Goal: Task Accomplishment & Management: Manage account settings

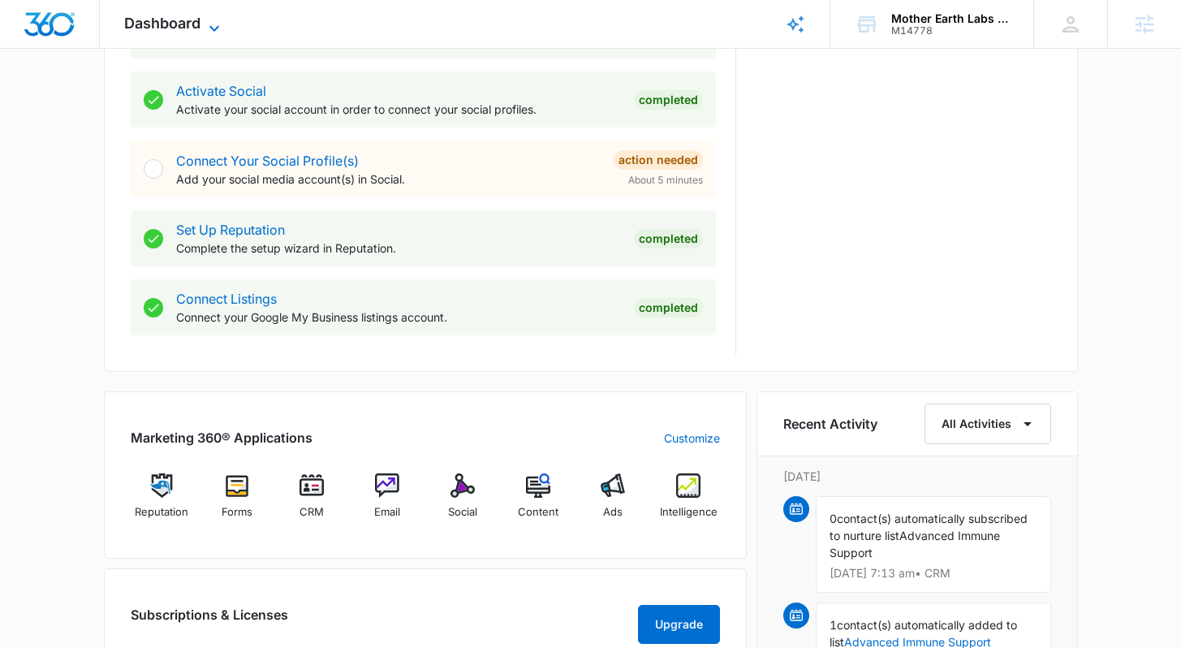
scroll to position [250, 0]
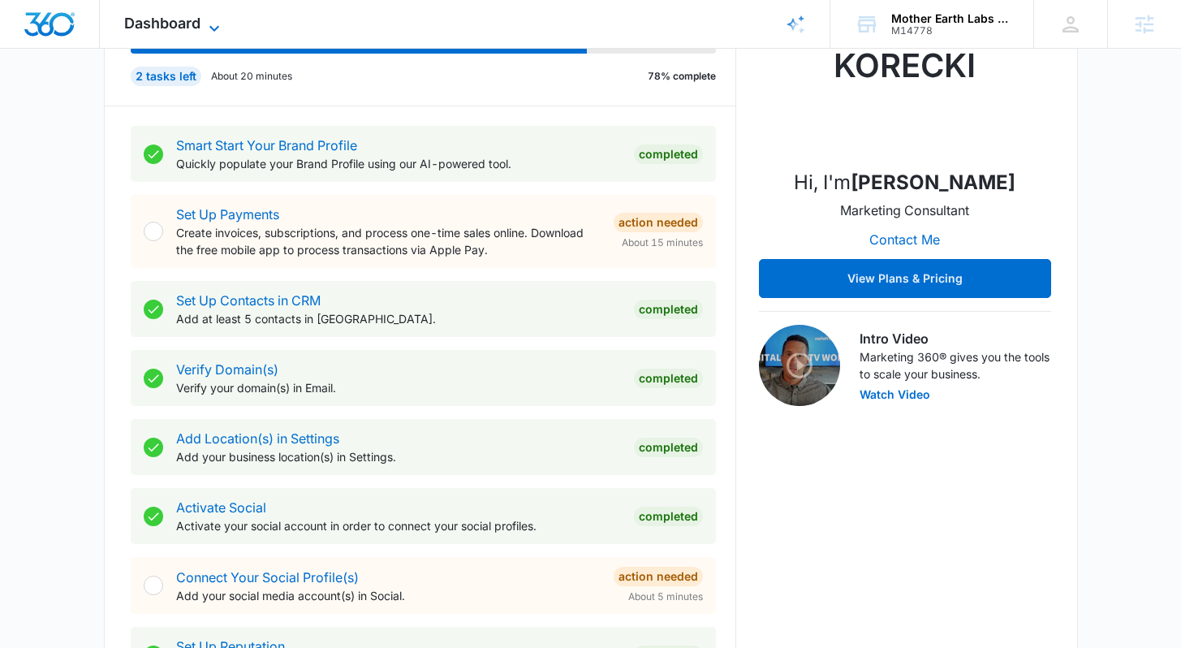
click at [214, 27] on icon at bounding box center [214, 28] width 19 height 19
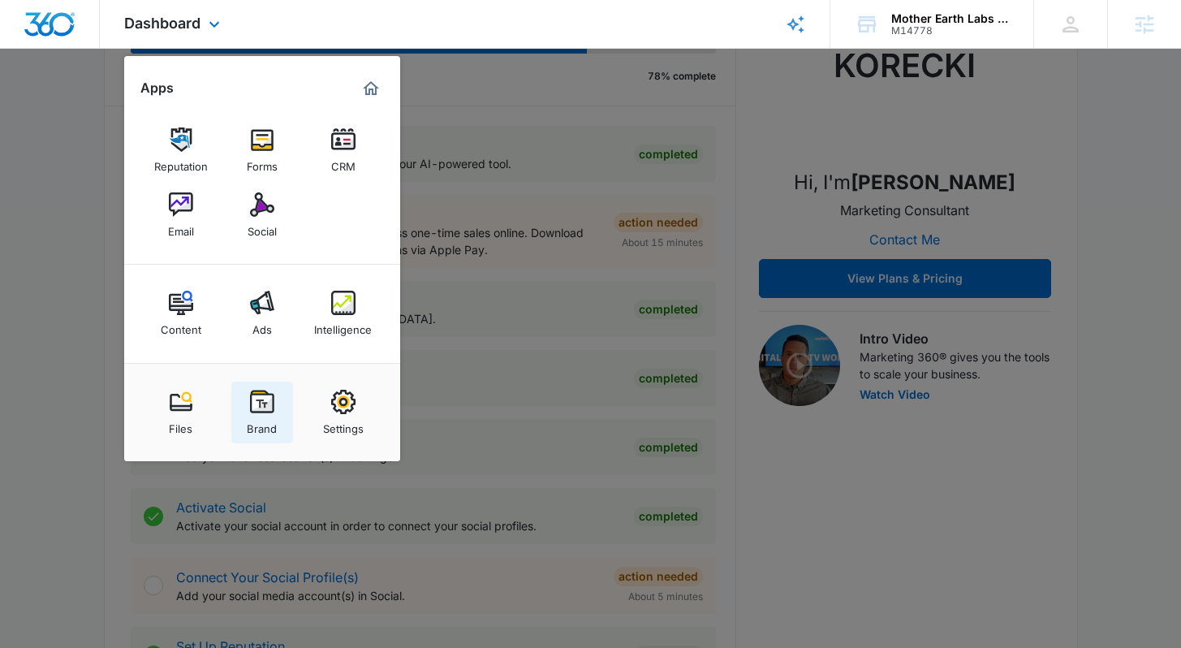
click at [255, 406] on img at bounding box center [262, 402] width 24 height 24
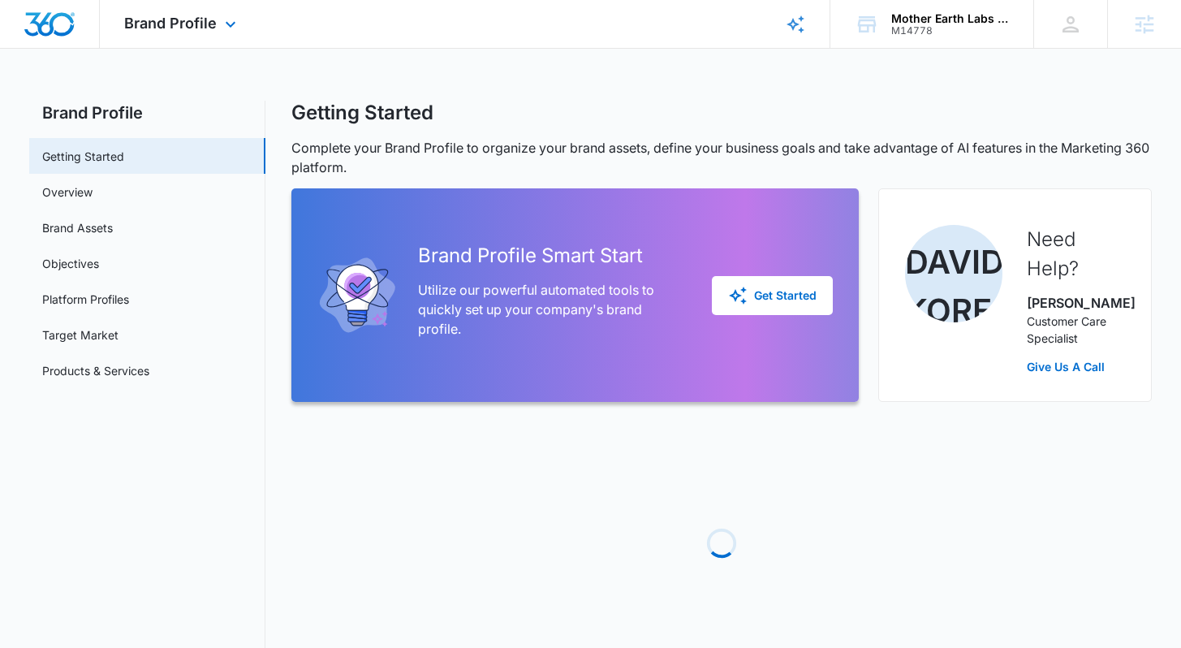
click at [220, 9] on div "Brand Profile Apps Reputation Forms CRM Email Social Content Ads Intelligence F…" at bounding box center [182, 24] width 165 height 48
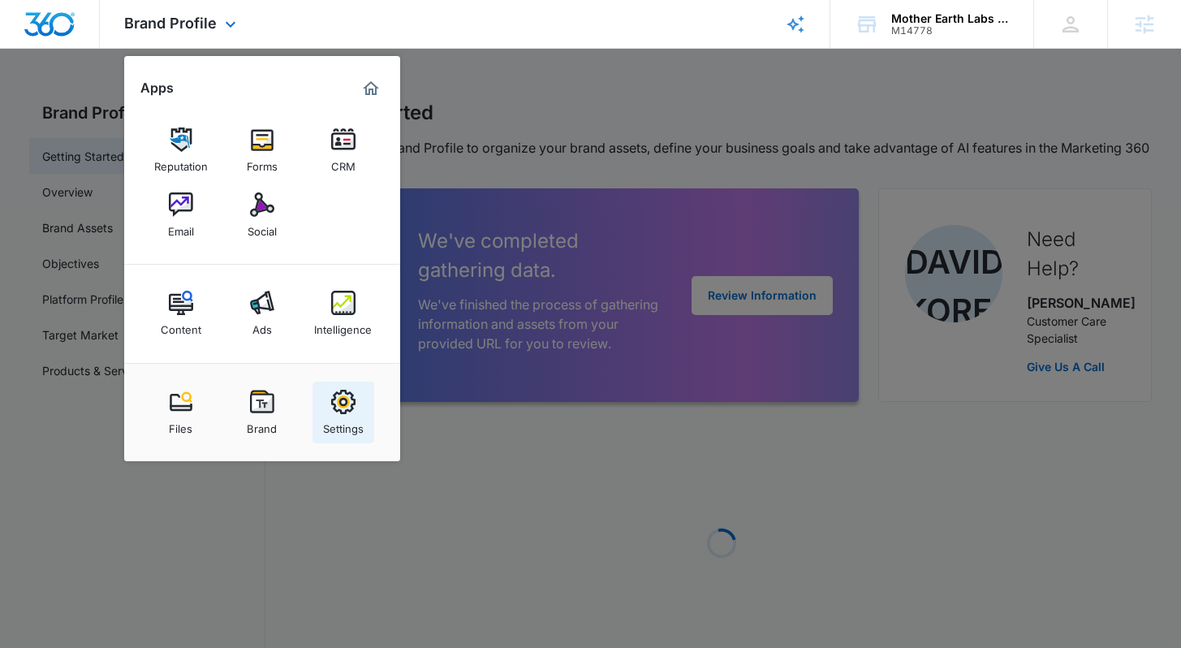
click at [334, 427] on div "Settings" at bounding box center [343, 424] width 41 height 21
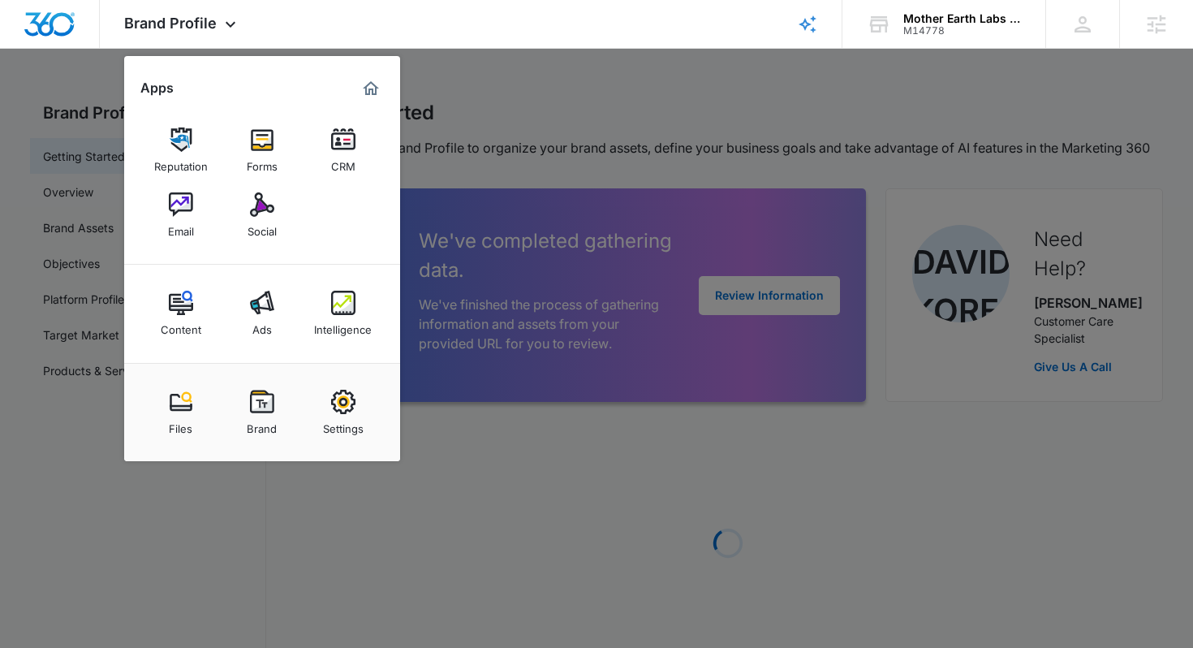
select select "45"
select select "US"
select select "America/[GEOGRAPHIC_DATA]"
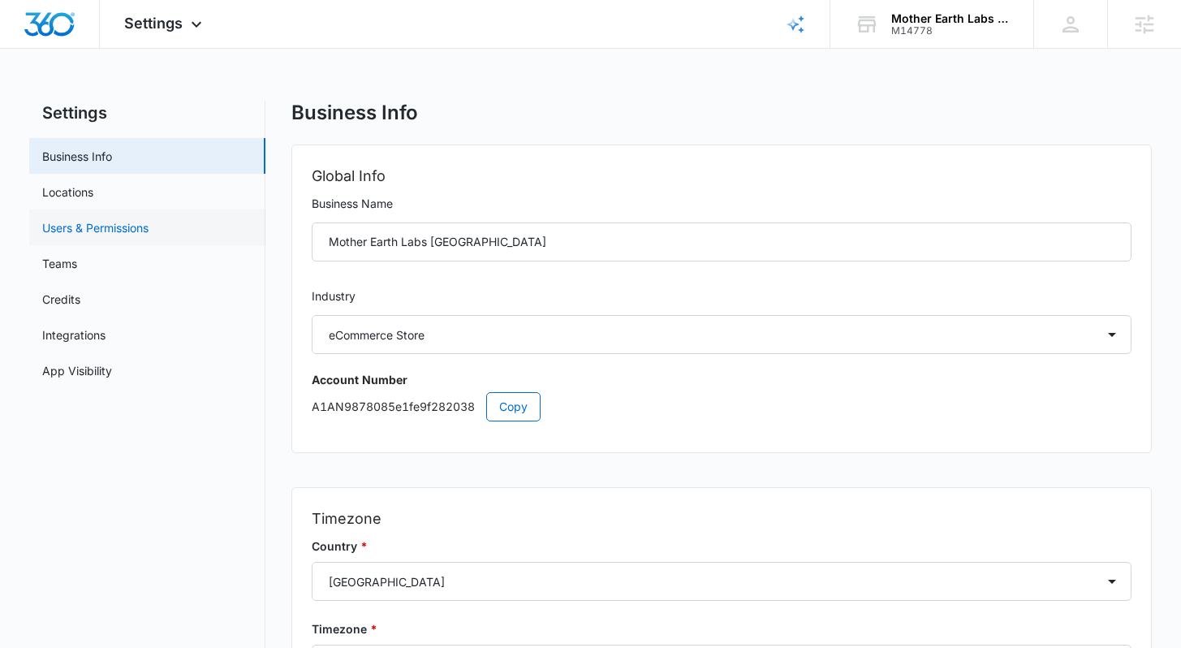
click at [135, 222] on link "Users & Permissions" at bounding box center [95, 227] width 106 height 17
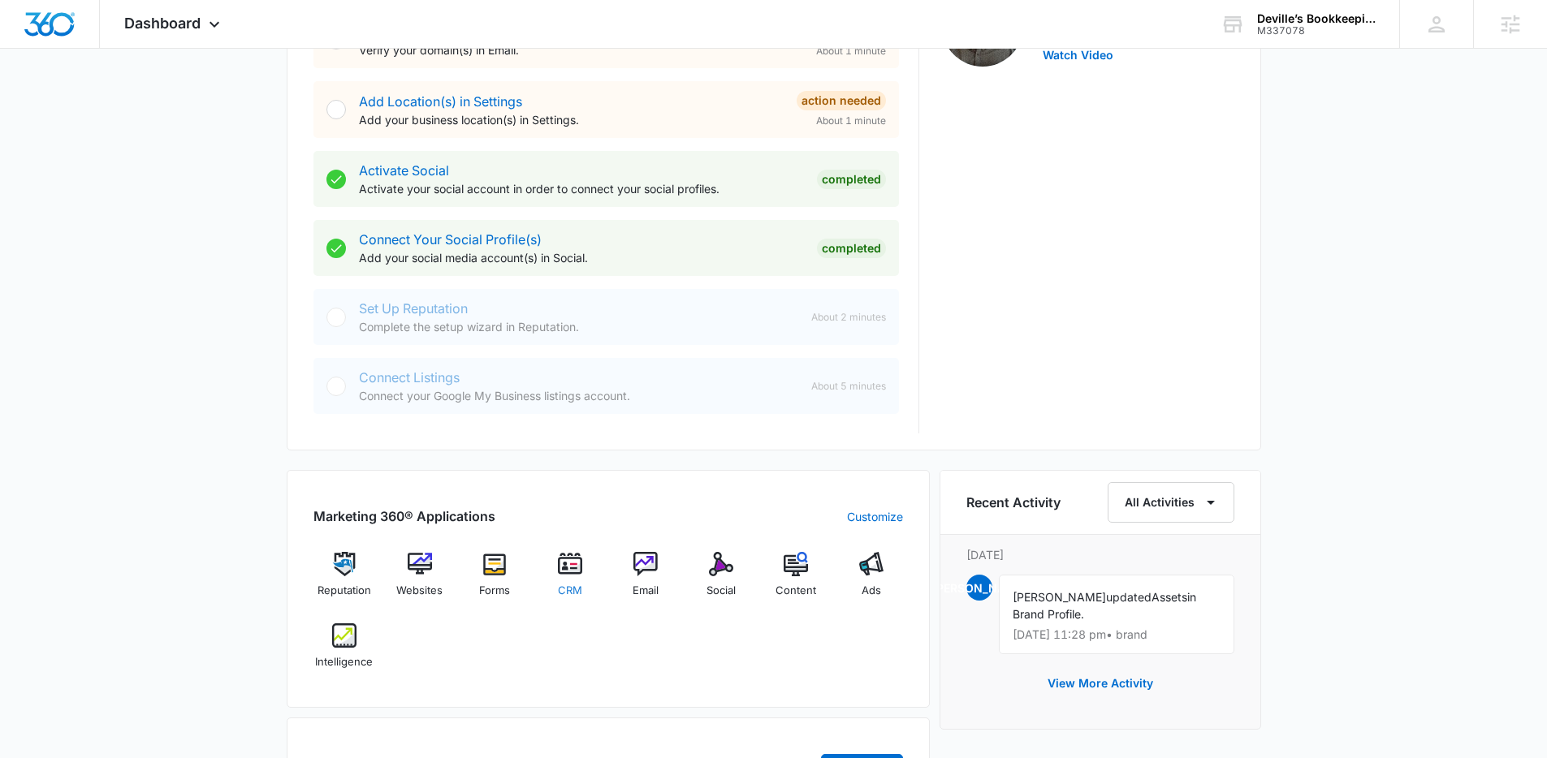
scroll to position [667, 0]
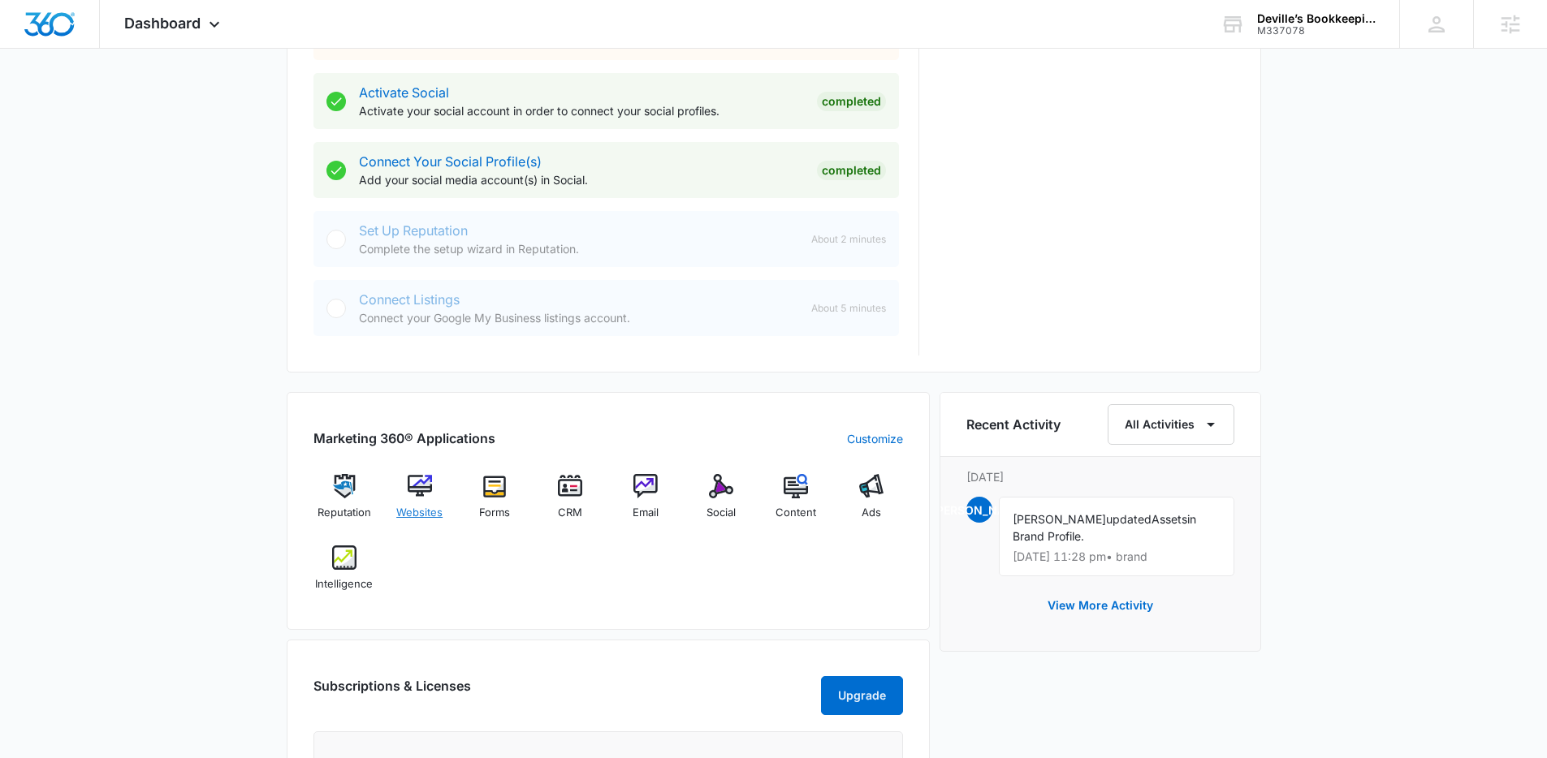
click at [431, 511] on span "Websites" at bounding box center [419, 513] width 46 height 16
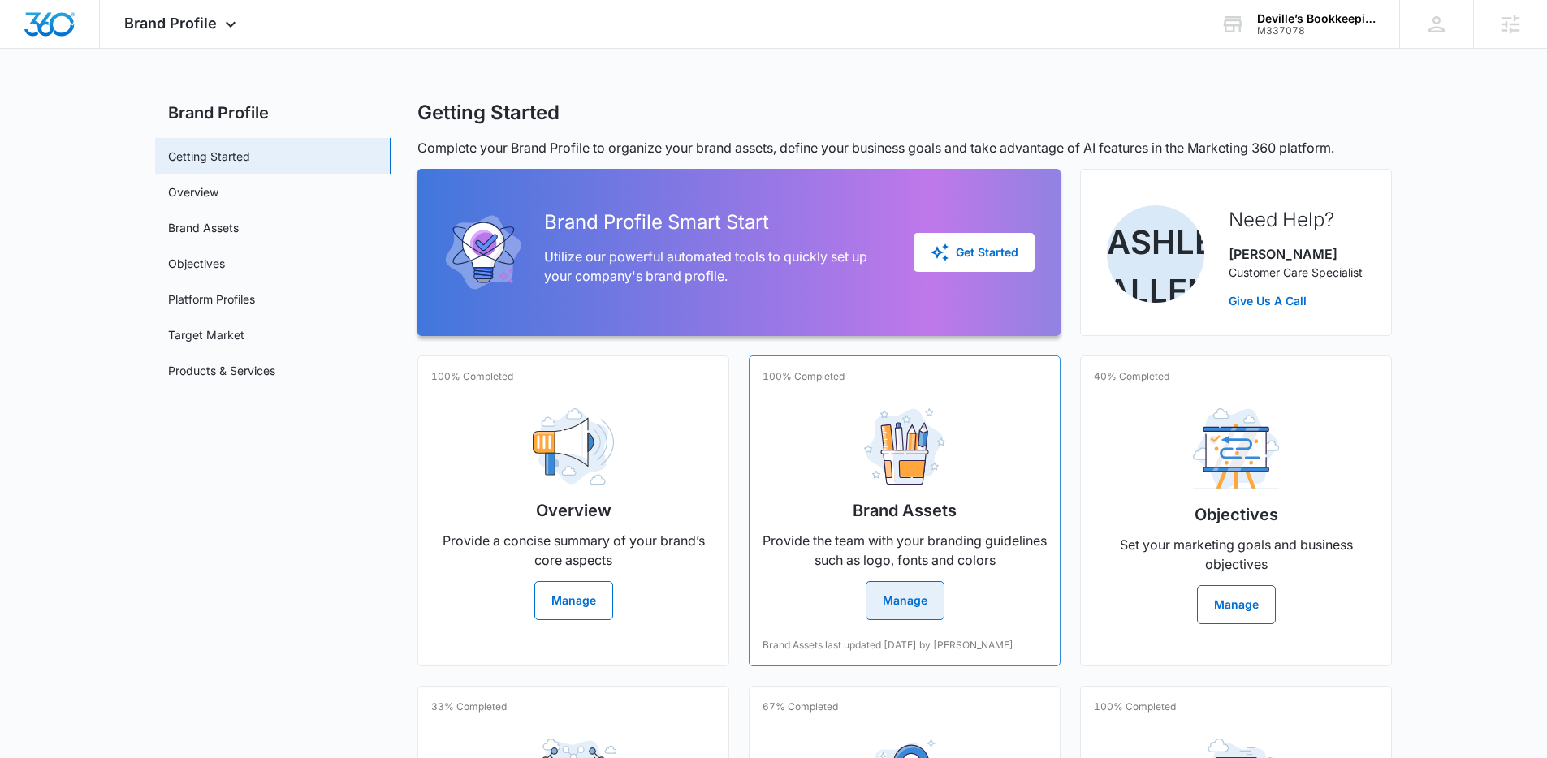
click at [899, 503] on h2 "Brand Assets" at bounding box center [904, 510] width 104 height 24
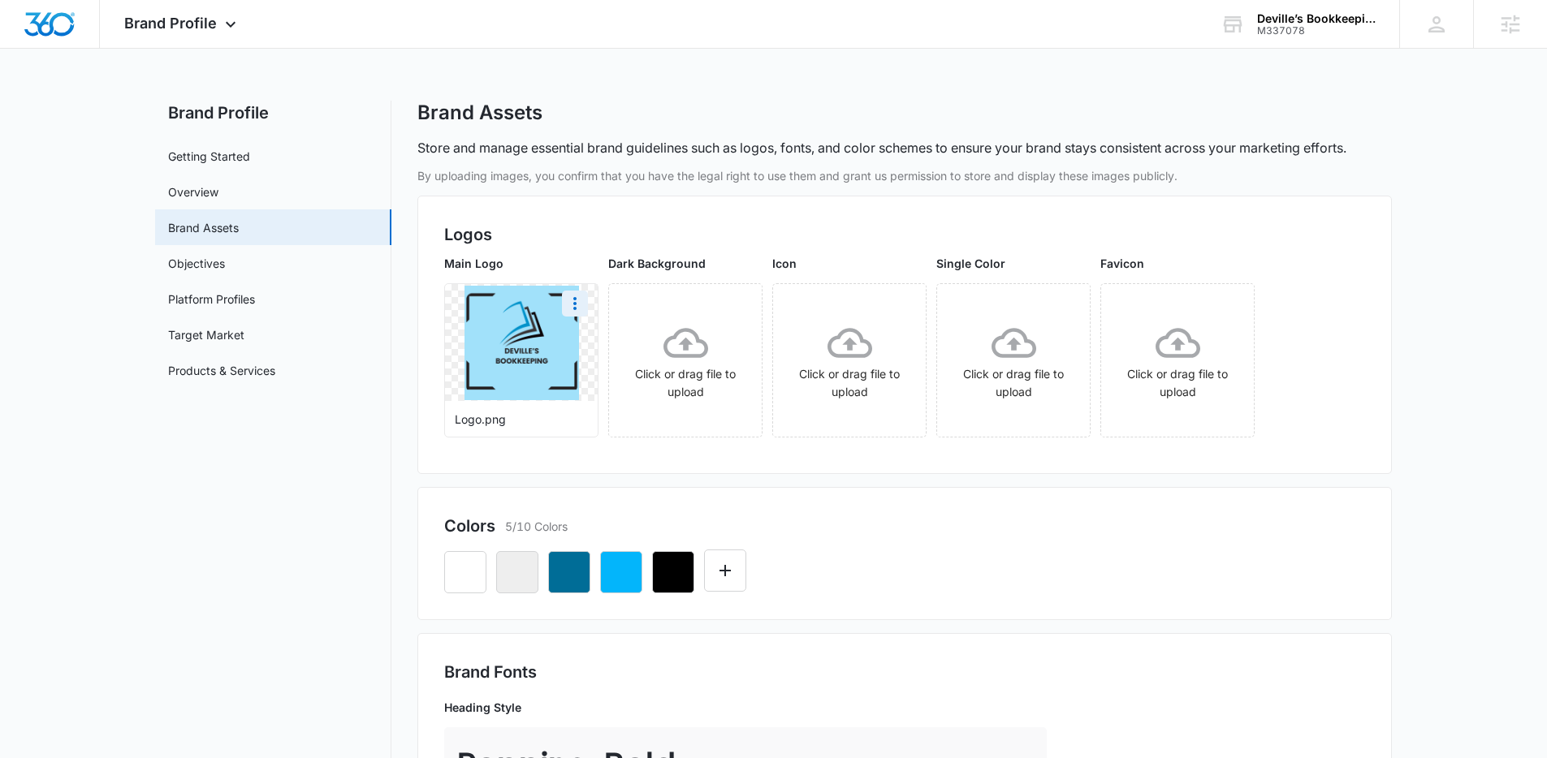
click at [533, 340] on img at bounding box center [521, 343] width 114 height 114
click at [582, 295] on icon "More" at bounding box center [574, 303] width 19 height 19
click at [605, 347] on div "Download" at bounding box center [608, 348] width 53 height 11
